Goal: Task Accomplishment & Management: Use online tool/utility

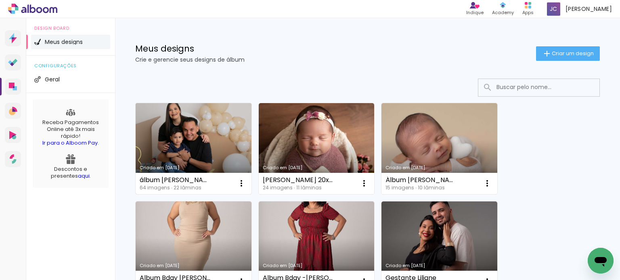
click at [184, 151] on link "Criado em [DATE]" at bounding box center [194, 148] width 116 height 91
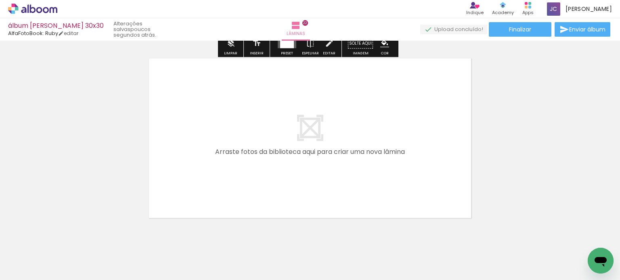
scroll to position [4056, 0]
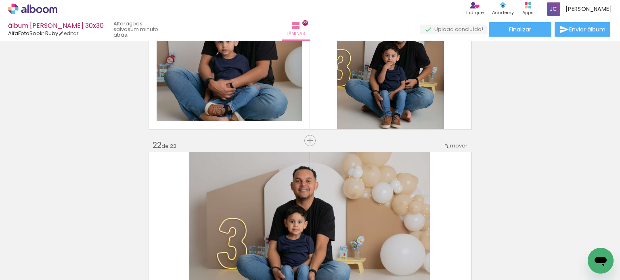
scroll to position [3760, 0]
click at [595, 29] on span "Enviar álbum" at bounding box center [587, 30] width 36 height 6
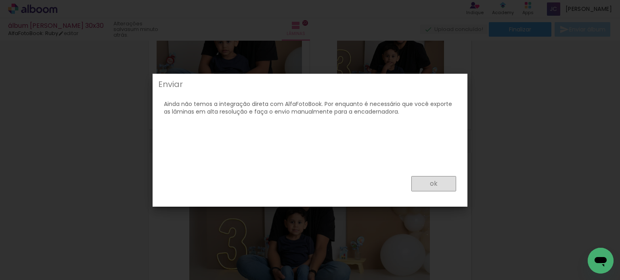
click at [0, 0] on paper-button "ok" at bounding box center [0, 0] width 0 height 0
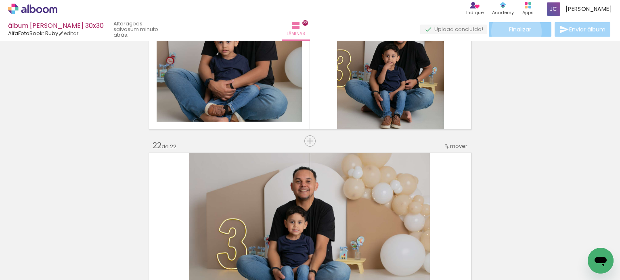
click at [513, 31] on span "Finalizar" at bounding box center [520, 30] width 22 height 6
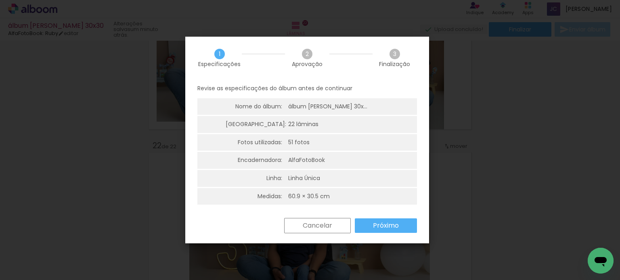
scroll to position [2, 0]
click at [0, 0] on slot "Próximo" at bounding box center [0, 0] width 0 height 0
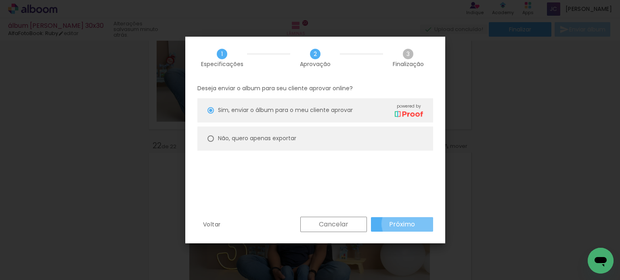
click at [0, 0] on slot "Próximo" at bounding box center [0, 0] width 0 height 0
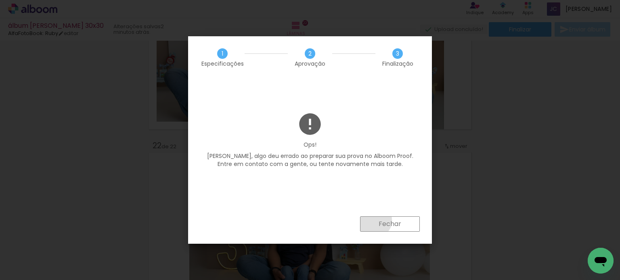
click at [0, 0] on paper-button "Fechar" at bounding box center [0, 0] width 0 height 0
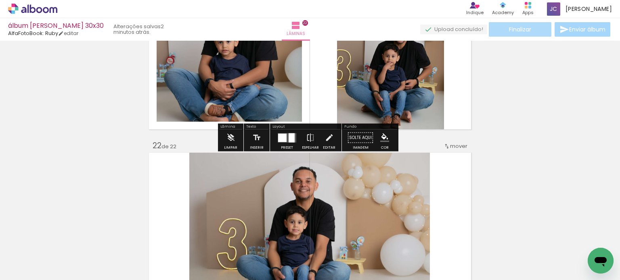
click at [523, 27] on span "Finalizar" at bounding box center [520, 30] width 22 height 6
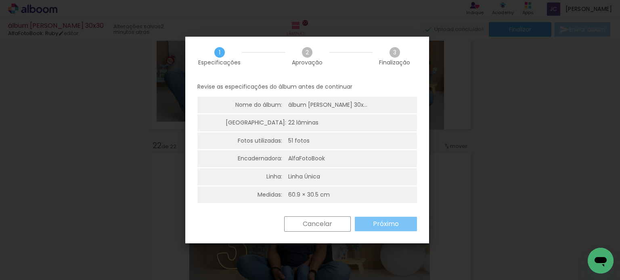
click at [0, 0] on slot "Próximo" at bounding box center [0, 0] width 0 height 0
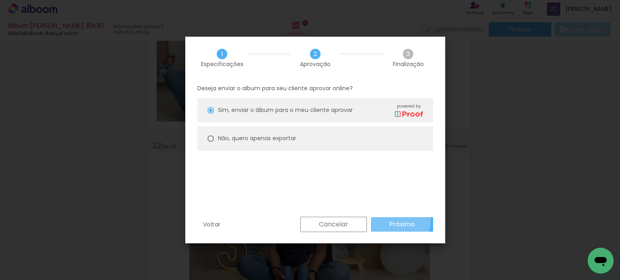
click at [0, 0] on slot "Próximo" at bounding box center [0, 0] width 0 height 0
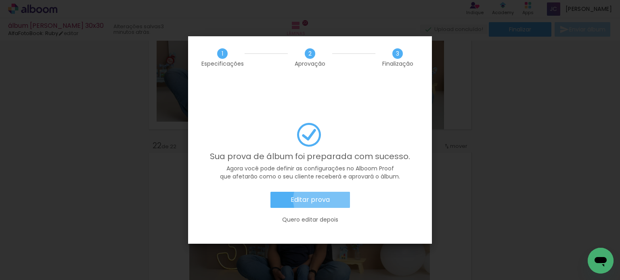
click at [330, 192] on paper-button "Editar prova" at bounding box center [310, 200] width 80 height 16
